Goal: Navigation & Orientation: Find specific page/section

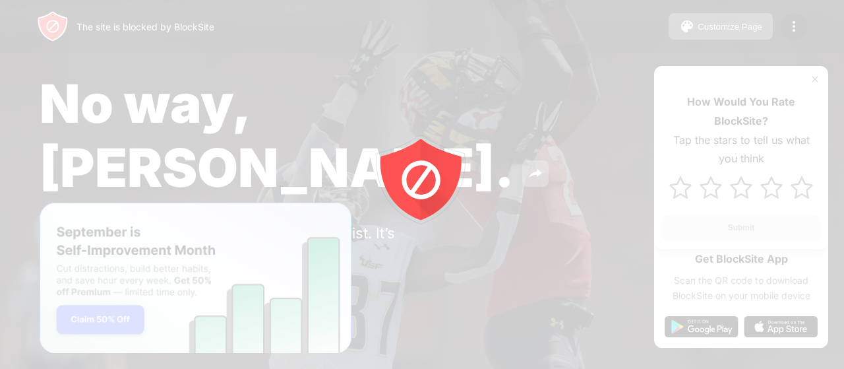
click at [429, 162] on icon "animation" at bounding box center [421, 179] width 39 height 39
click at [421, 184] on icon "animation" at bounding box center [421, 179] width 34 height 34
click at [768, 336] on div at bounding box center [422, 184] width 844 height 369
